Goal: Task Accomplishment & Management: Manage account settings

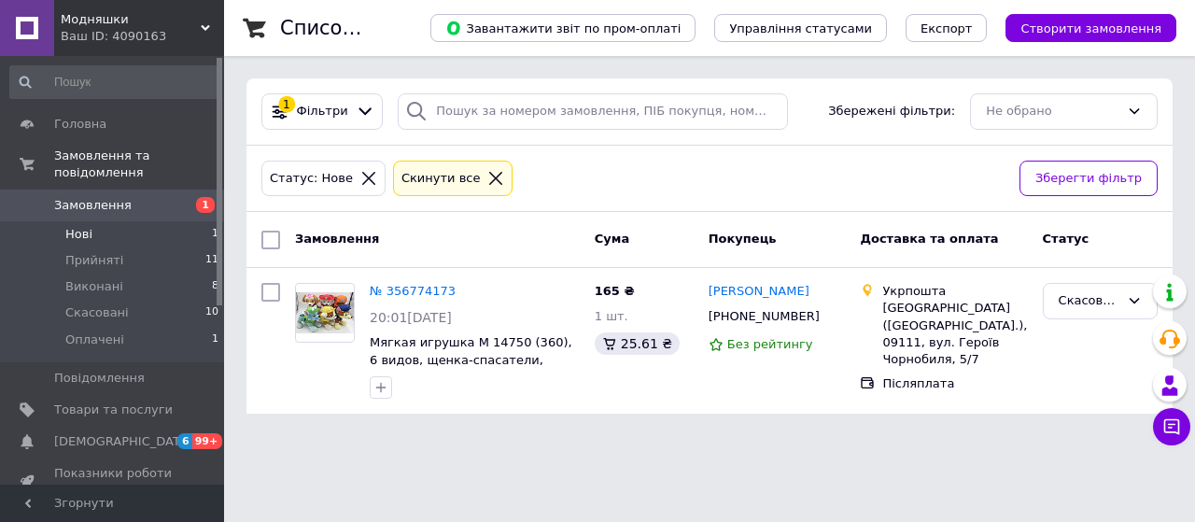
click at [106, 197] on span "Замовлення" at bounding box center [92, 205] width 77 height 17
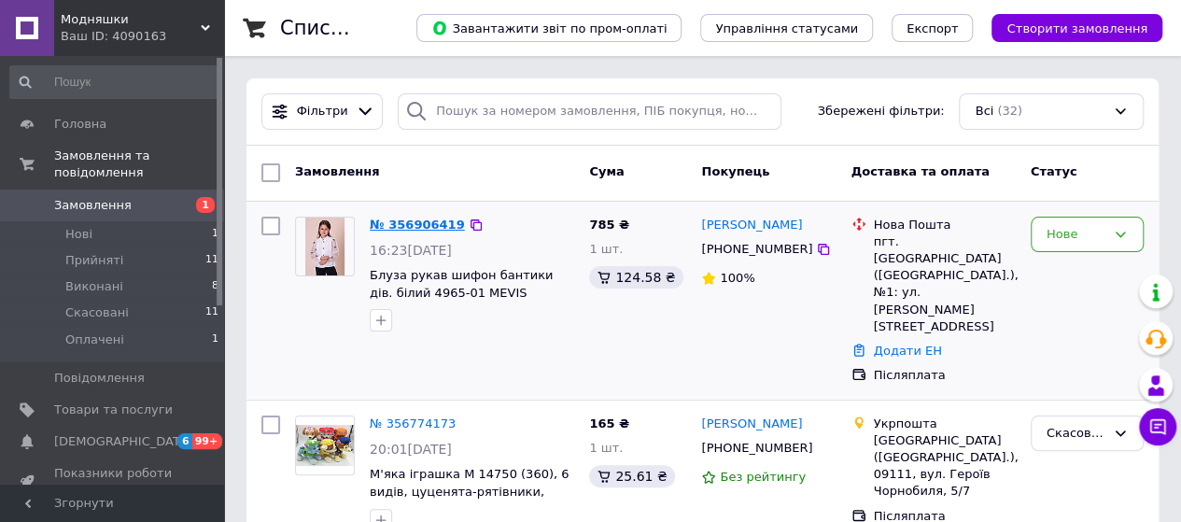
click at [388, 220] on link "№ 356906419" at bounding box center [417, 224] width 95 height 14
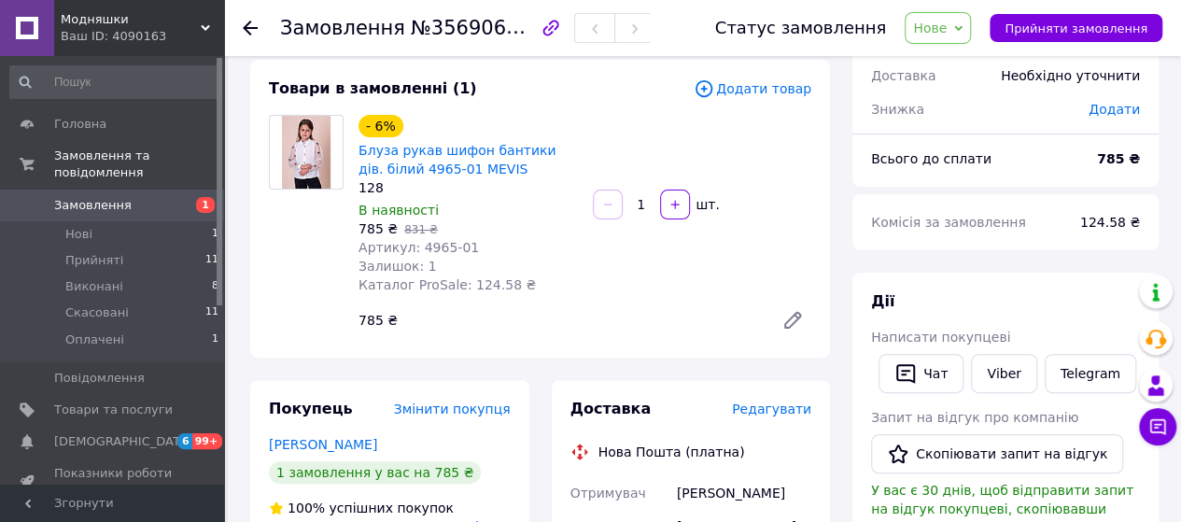
scroll to position [282, 0]
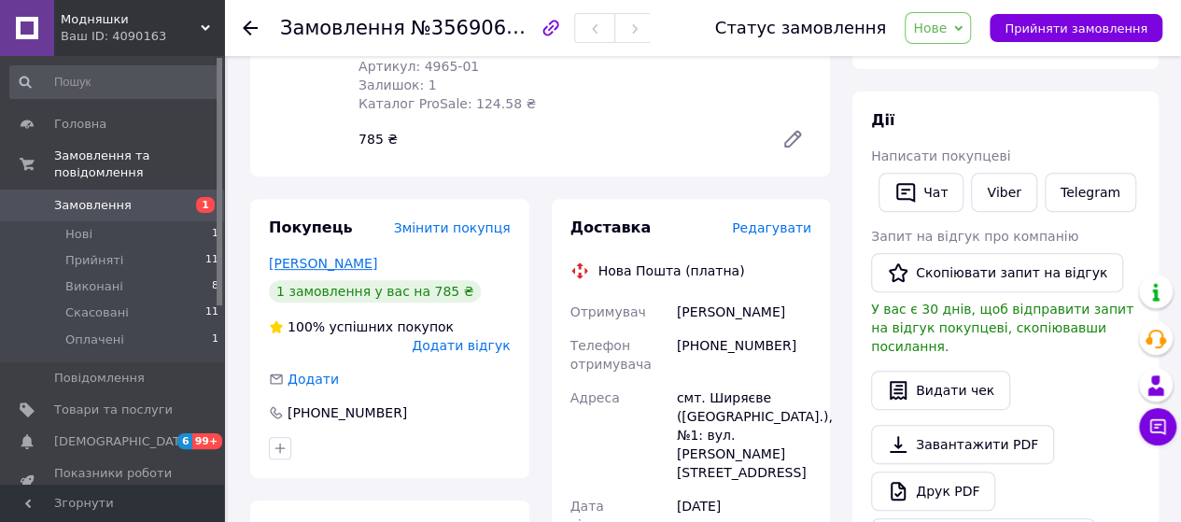
drag, startPoint x: 385, startPoint y: 266, endPoint x: 271, endPoint y: 268, distance: 113.9
click at [271, 268] on div "[PERSON_NAME]" at bounding box center [390, 263] width 242 height 19
copy link "[PERSON_NAME]"
drag, startPoint x: 288, startPoint y: 420, endPoint x: 381, endPoint y: 423, distance: 92.4
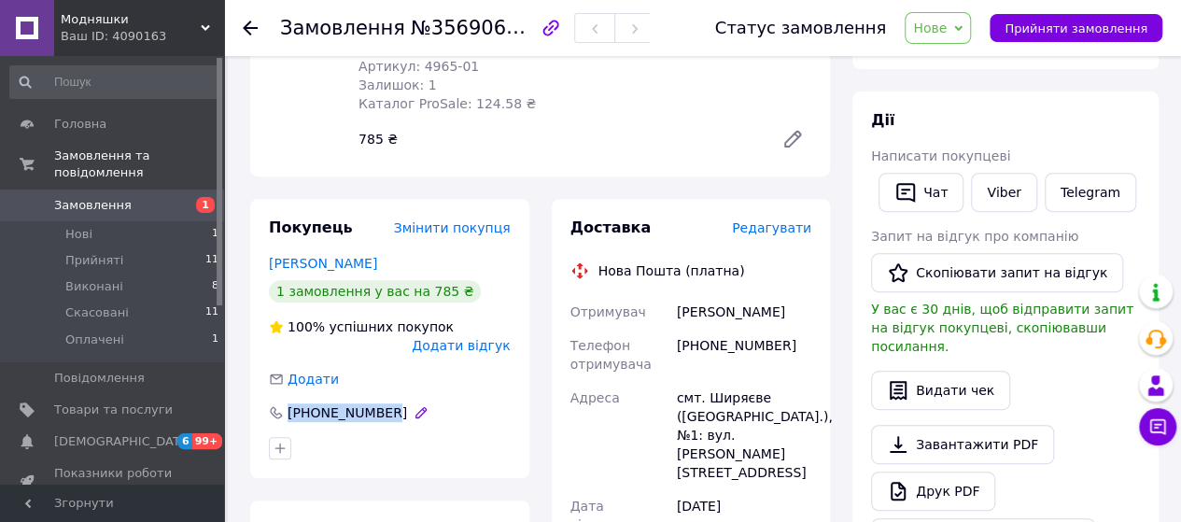
click at [381, 422] on div "[PHONE_NUMBER]" at bounding box center [347, 412] width 123 height 19
copy div "[PHONE_NUMBER]"
click at [522, 475] on div "Покупець Змінити покупця [PERSON_NAME] 1 замовлення у вас на 785 ₴ 100% успішни…" at bounding box center [389, 338] width 279 height 279
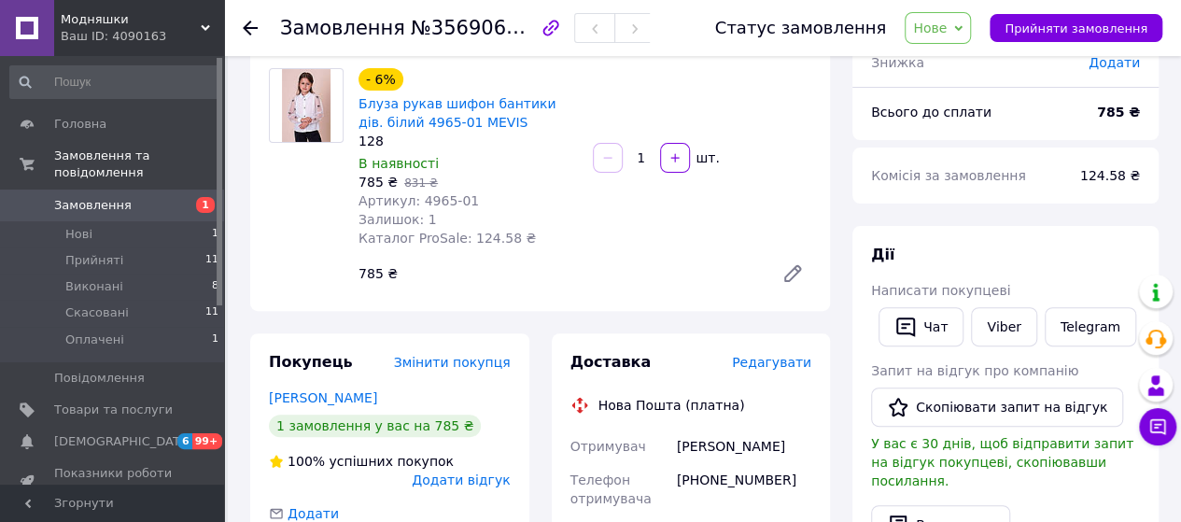
scroll to position [0, 0]
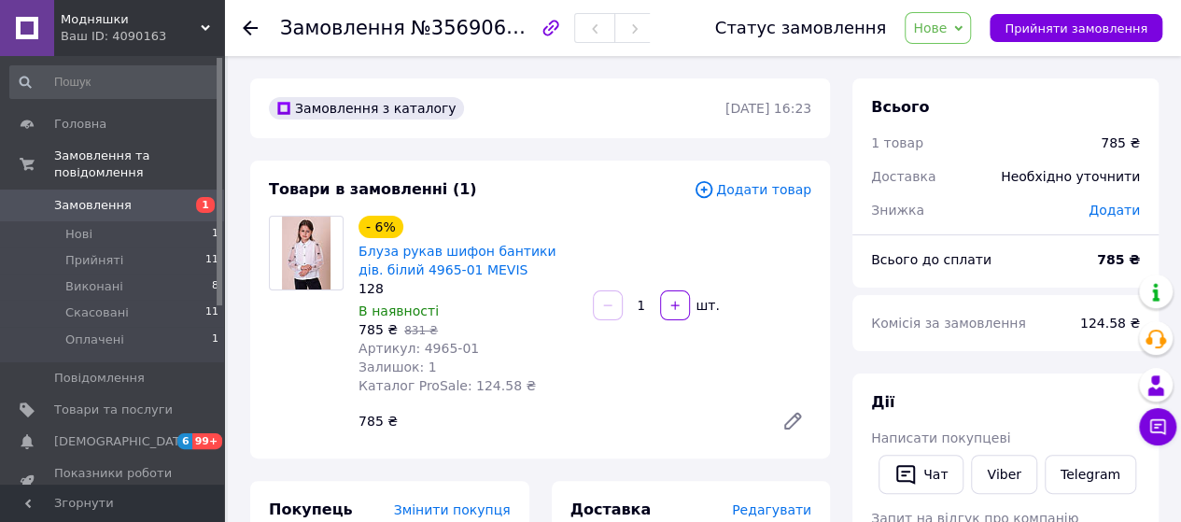
click at [693, 409] on div "785 ₴" at bounding box center [558, 421] width 415 height 26
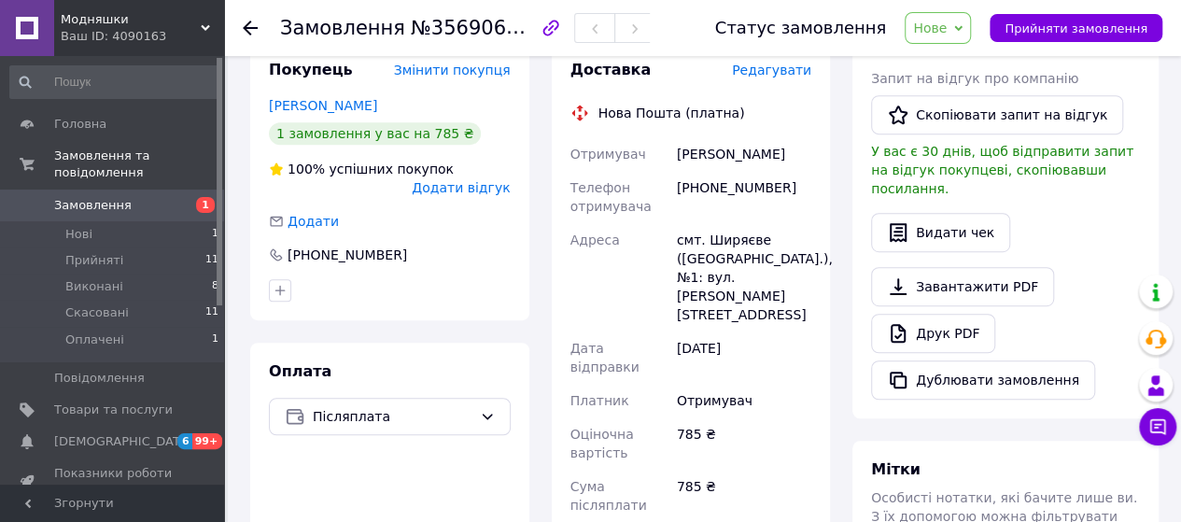
scroll to position [467, 0]
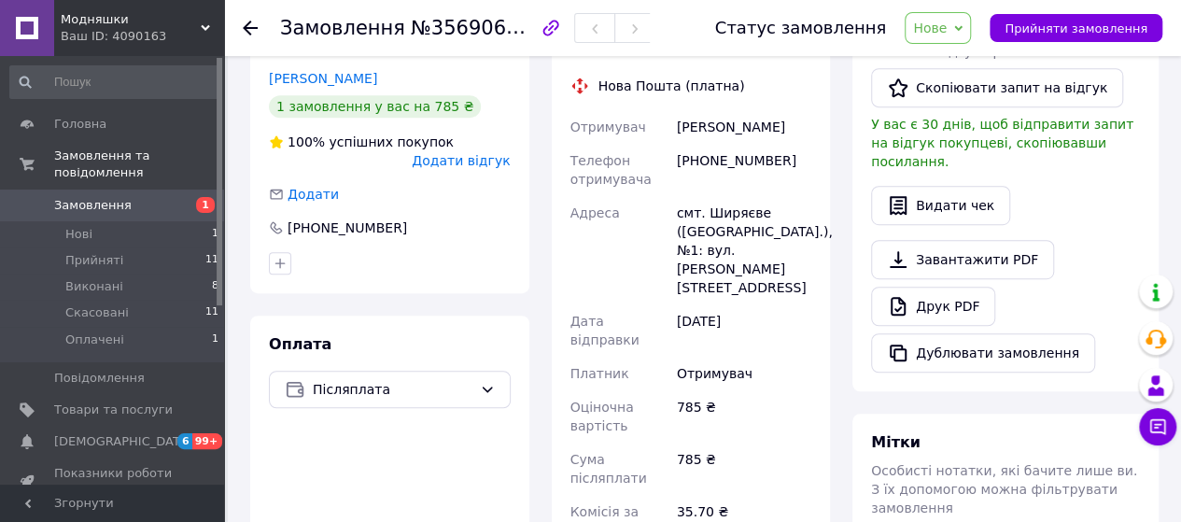
click at [821, 454] on div "Доставка Редагувати Нова Пошта (платна) Отримувач [PERSON_NAME] Телефон отримув…" at bounding box center [691, 415] width 279 height 803
drag, startPoint x: 722, startPoint y: 163, endPoint x: 749, endPoint y: 165, distance: 27.1
click at [749, 165] on div "[PHONE_NUMBER]" at bounding box center [744, 170] width 142 height 52
click at [775, 442] on div "785 ₴" at bounding box center [744, 468] width 142 height 52
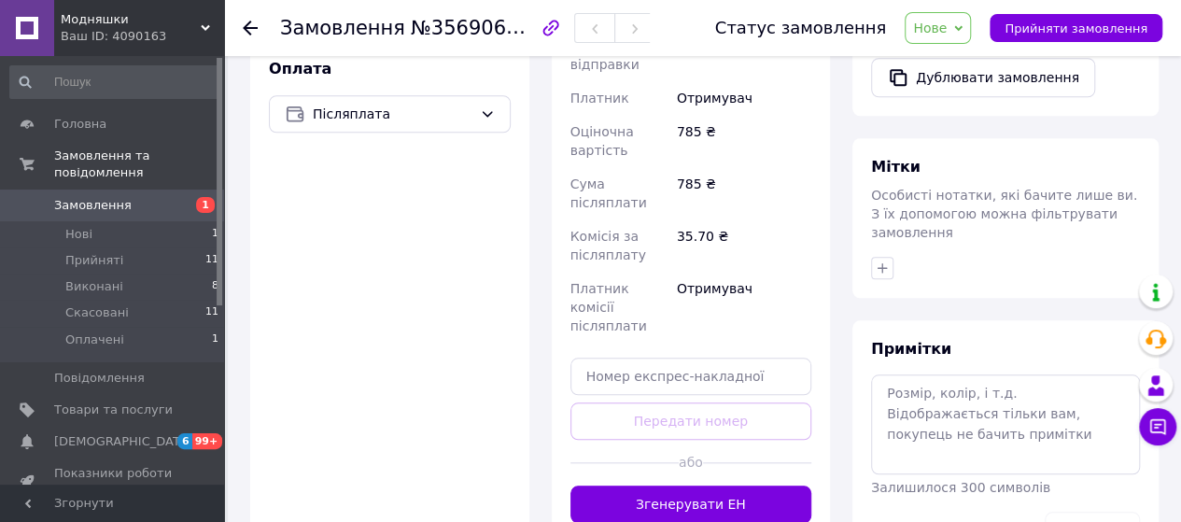
scroll to position [747, 0]
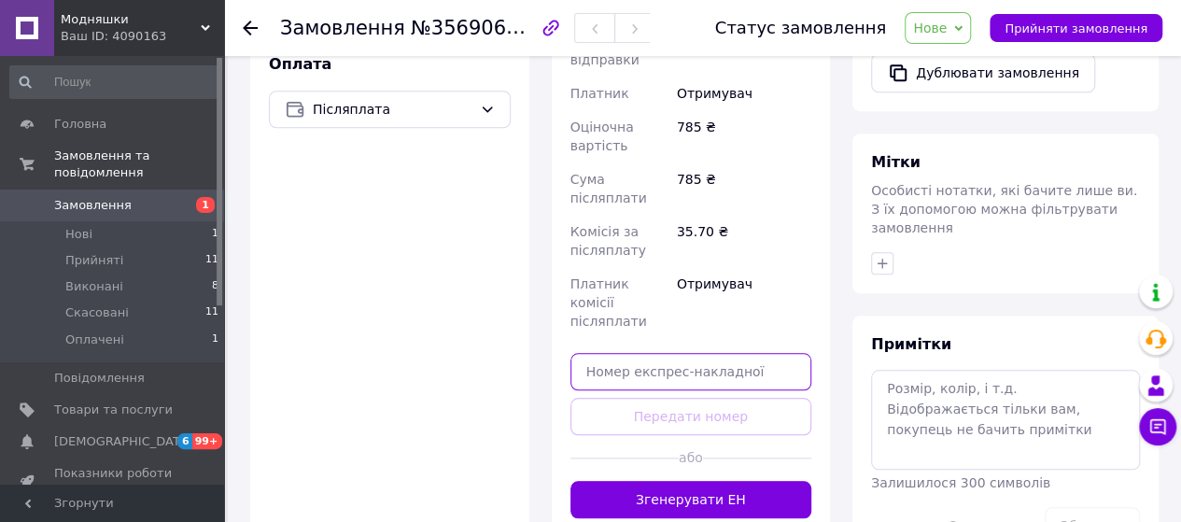
click at [674, 353] on input "text" at bounding box center [691, 371] width 242 height 37
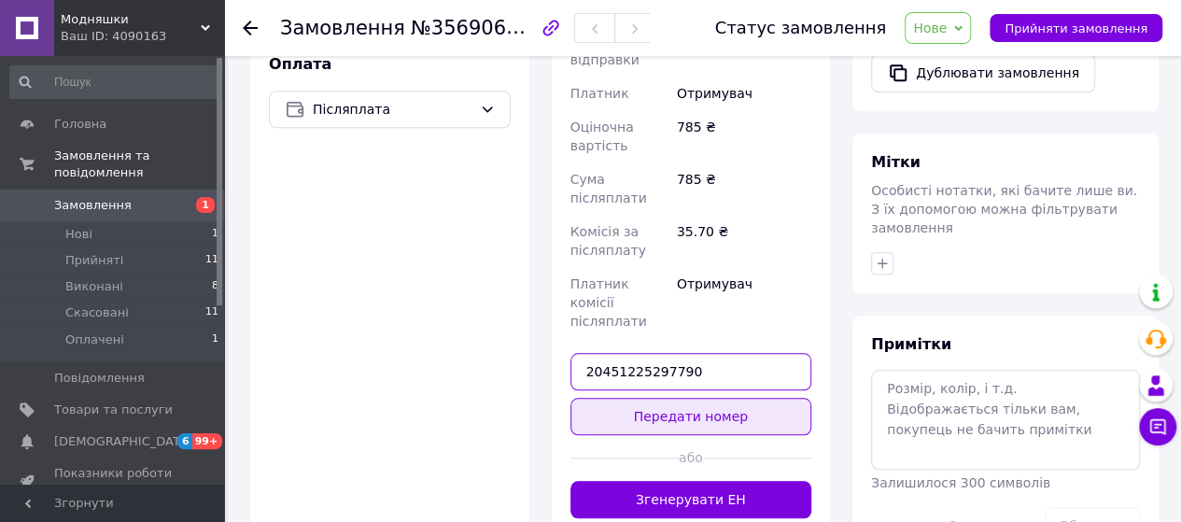
type input "20451225297790"
click at [687, 398] on button "Передати номер" at bounding box center [691, 416] width 242 height 37
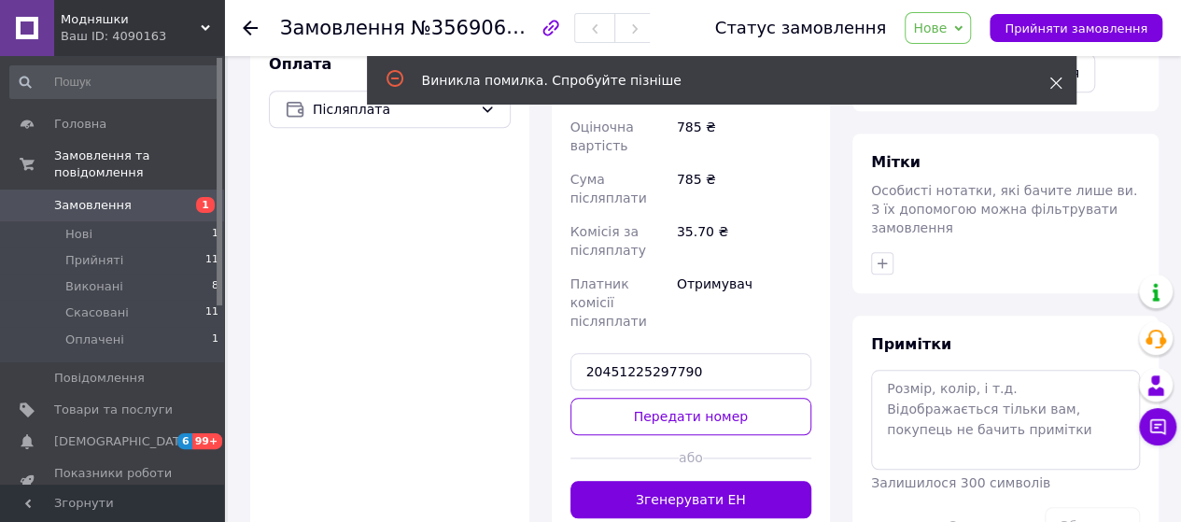
click at [1049, 86] on icon at bounding box center [1055, 83] width 13 height 13
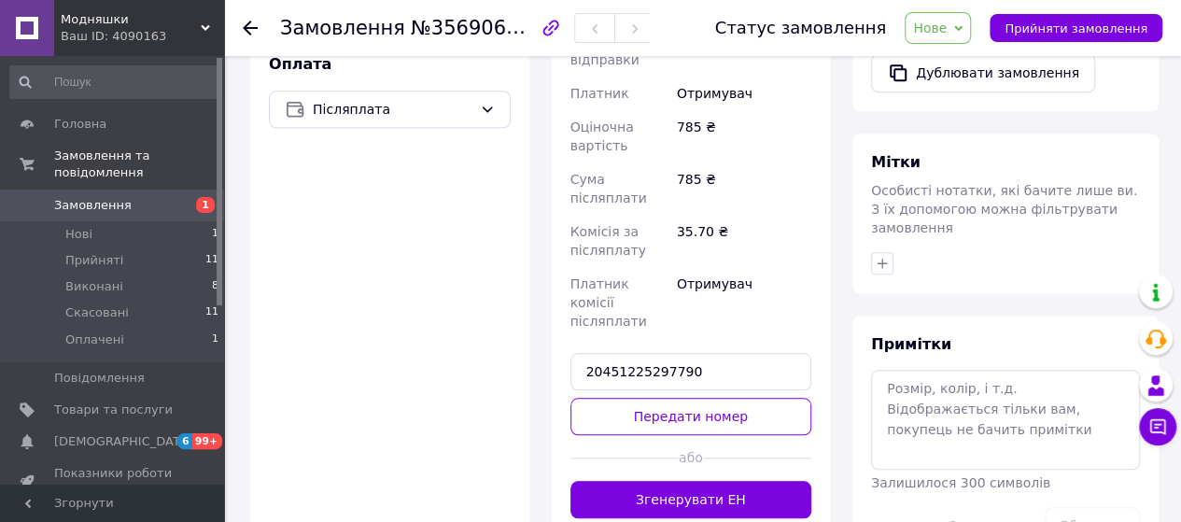
click at [369, 241] on div "Оплата Післяплата" at bounding box center [389, 285] width 279 height 501
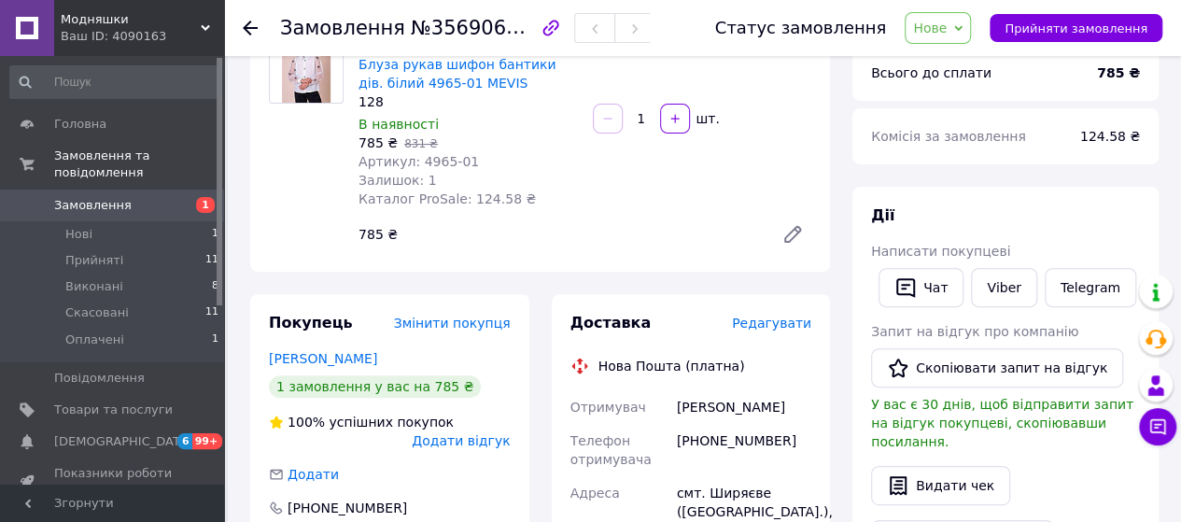
scroll to position [0, 0]
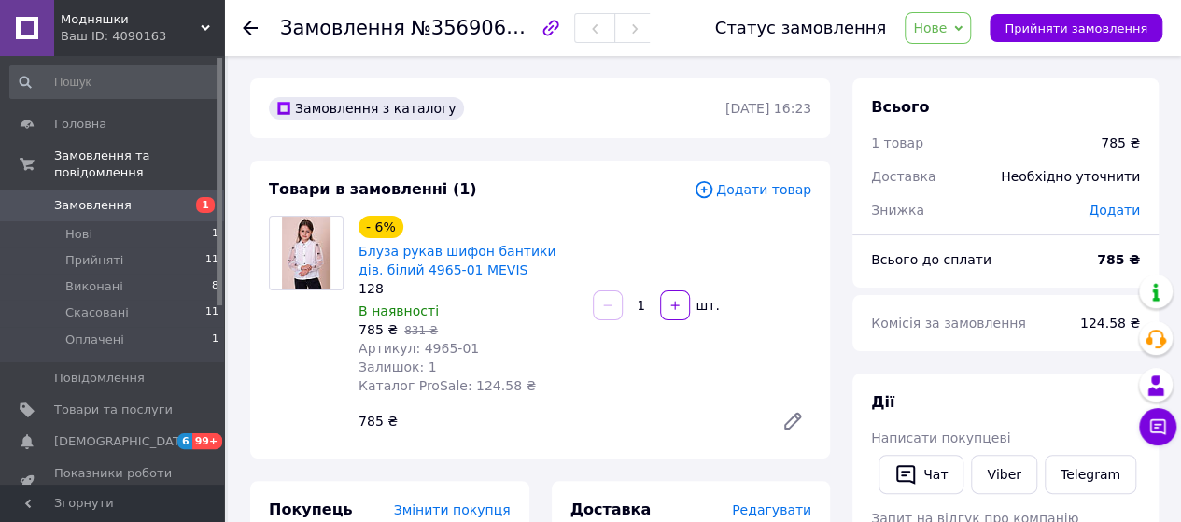
click at [258, 29] on div at bounding box center [261, 28] width 37 height 56
click at [249, 29] on icon at bounding box center [250, 28] width 15 height 15
